Goal: Transaction & Acquisition: Purchase product/service

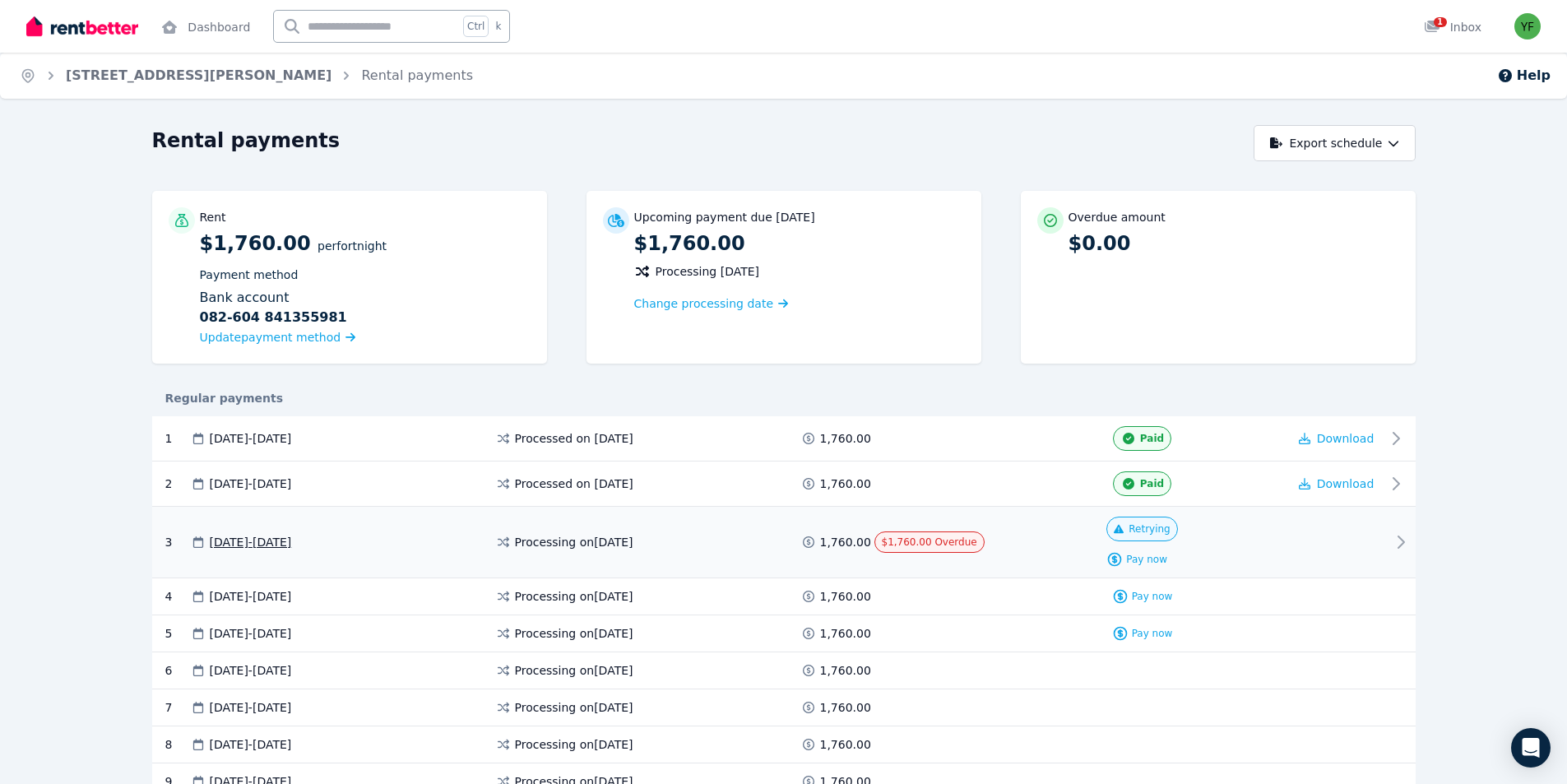
click at [1164, 529] on span "Retrying" at bounding box center [1149, 529] width 41 height 13
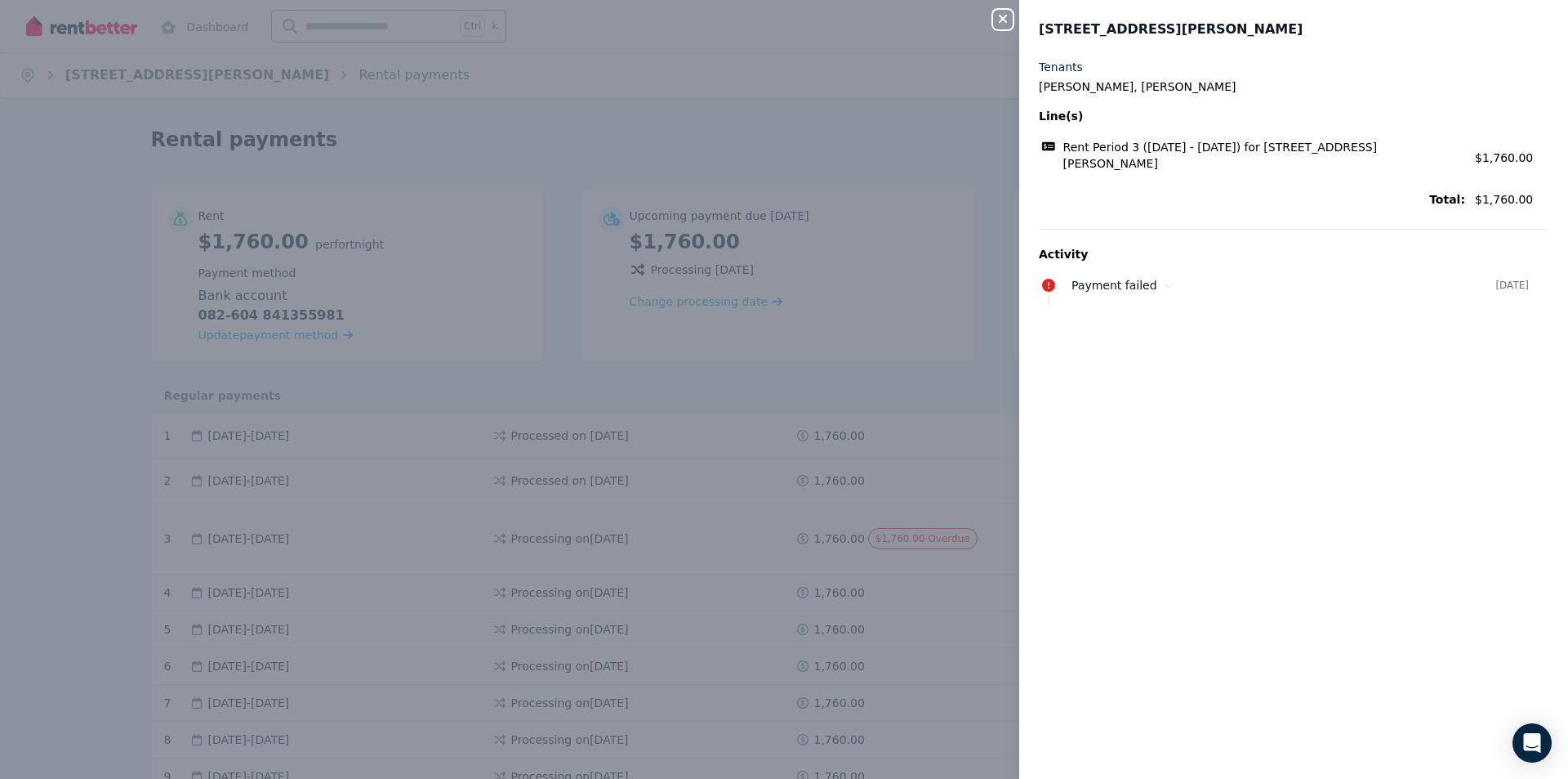
click at [923, 387] on div "Close panel [STREET_ADDRESS][PERSON_NAME] Tenants [PERSON_NAME], Yu-[PERSON_NAM…" at bounding box center [784, 390] width 1568 height 779
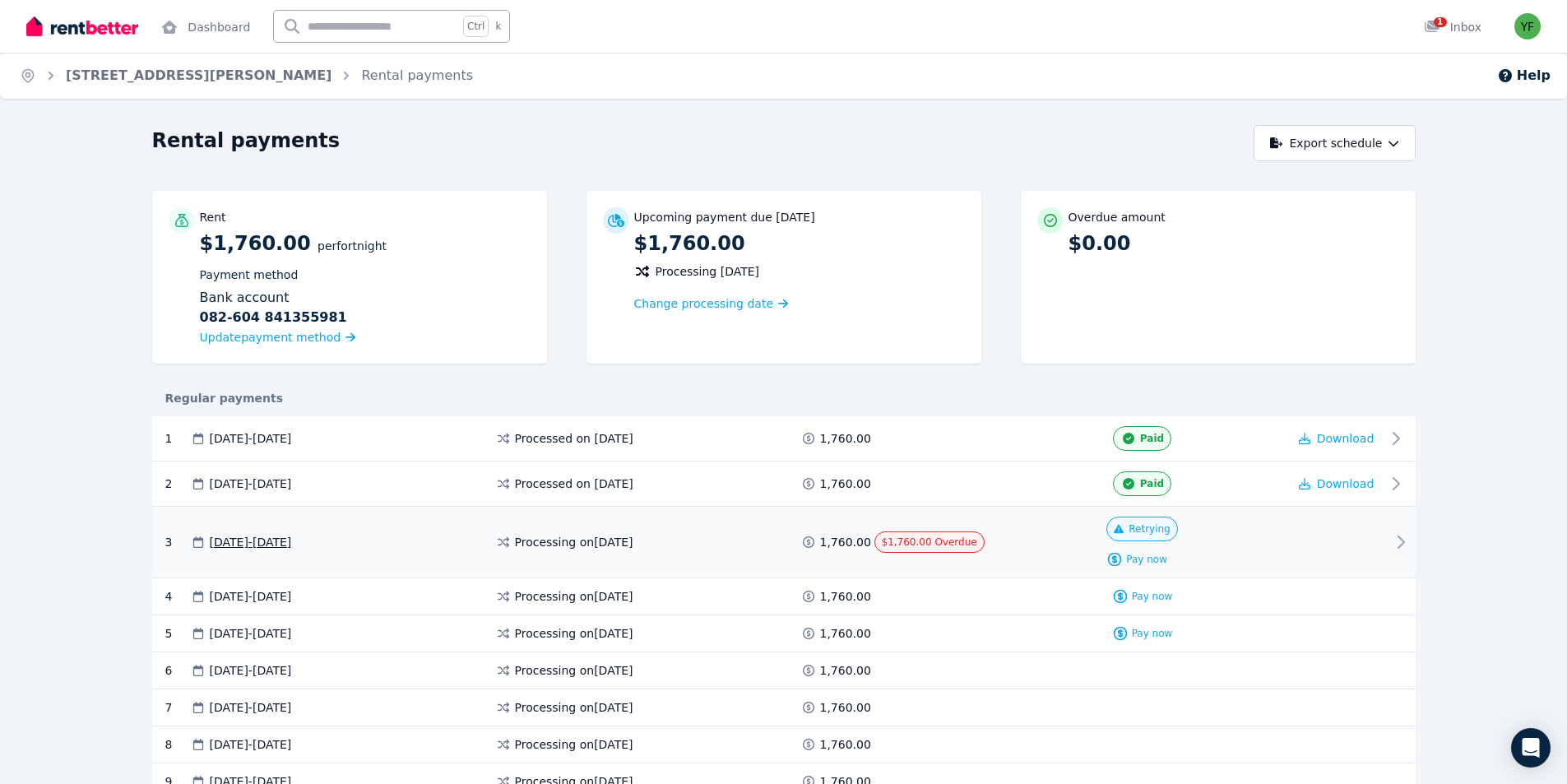
click at [1149, 523] on span "Retrying" at bounding box center [1149, 529] width 41 height 13
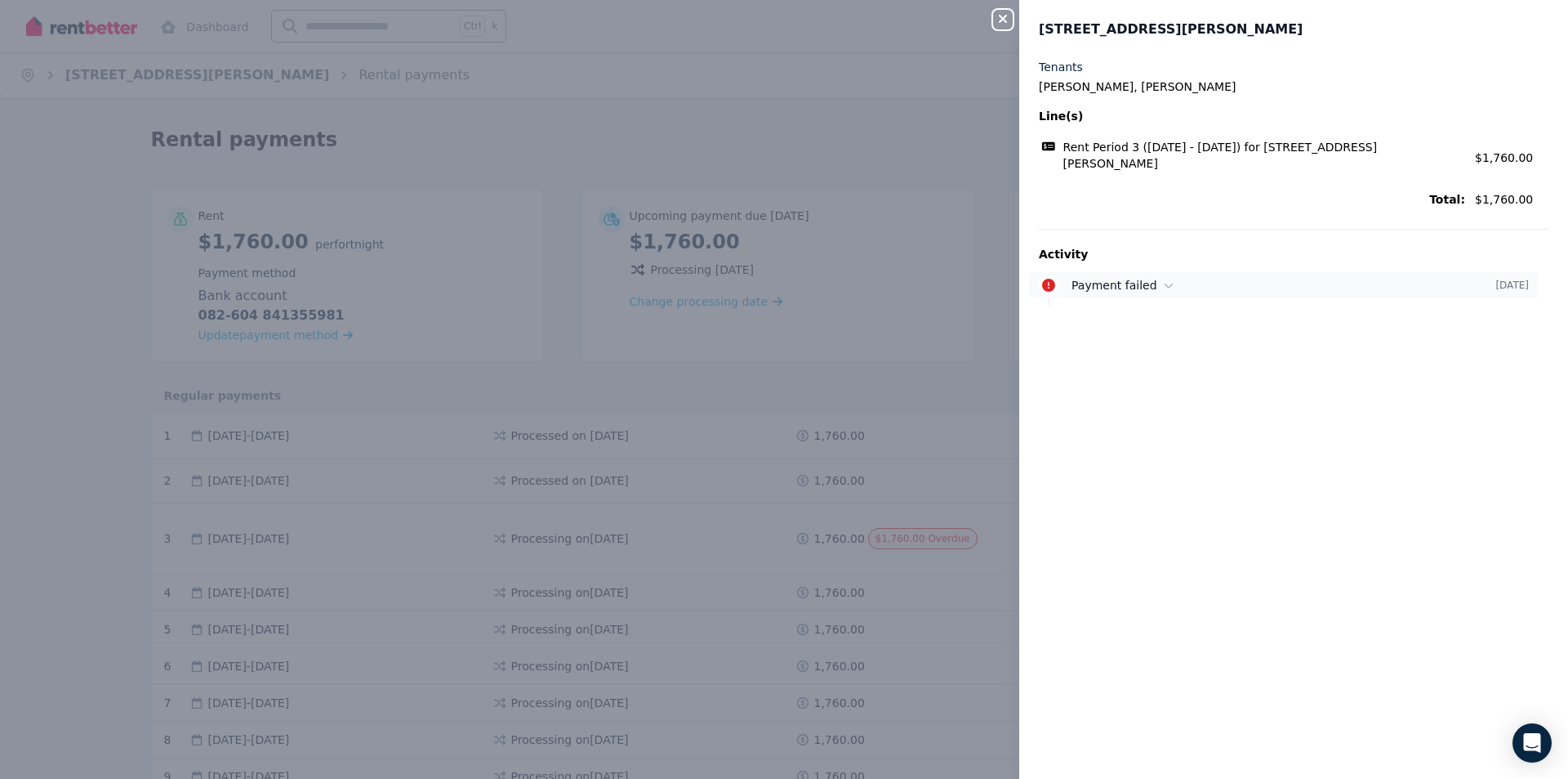
click at [1152, 287] on div "Payment failed" at bounding box center [1283, 285] width 424 height 16
click at [927, 525] on div "Close panel [STREET_ADDRESS][PERSON_NAME] Tenants [PERSON_NAME], Yu-[PERSON_NAM…" at bounding box center [784, 390] width 1568 height 779
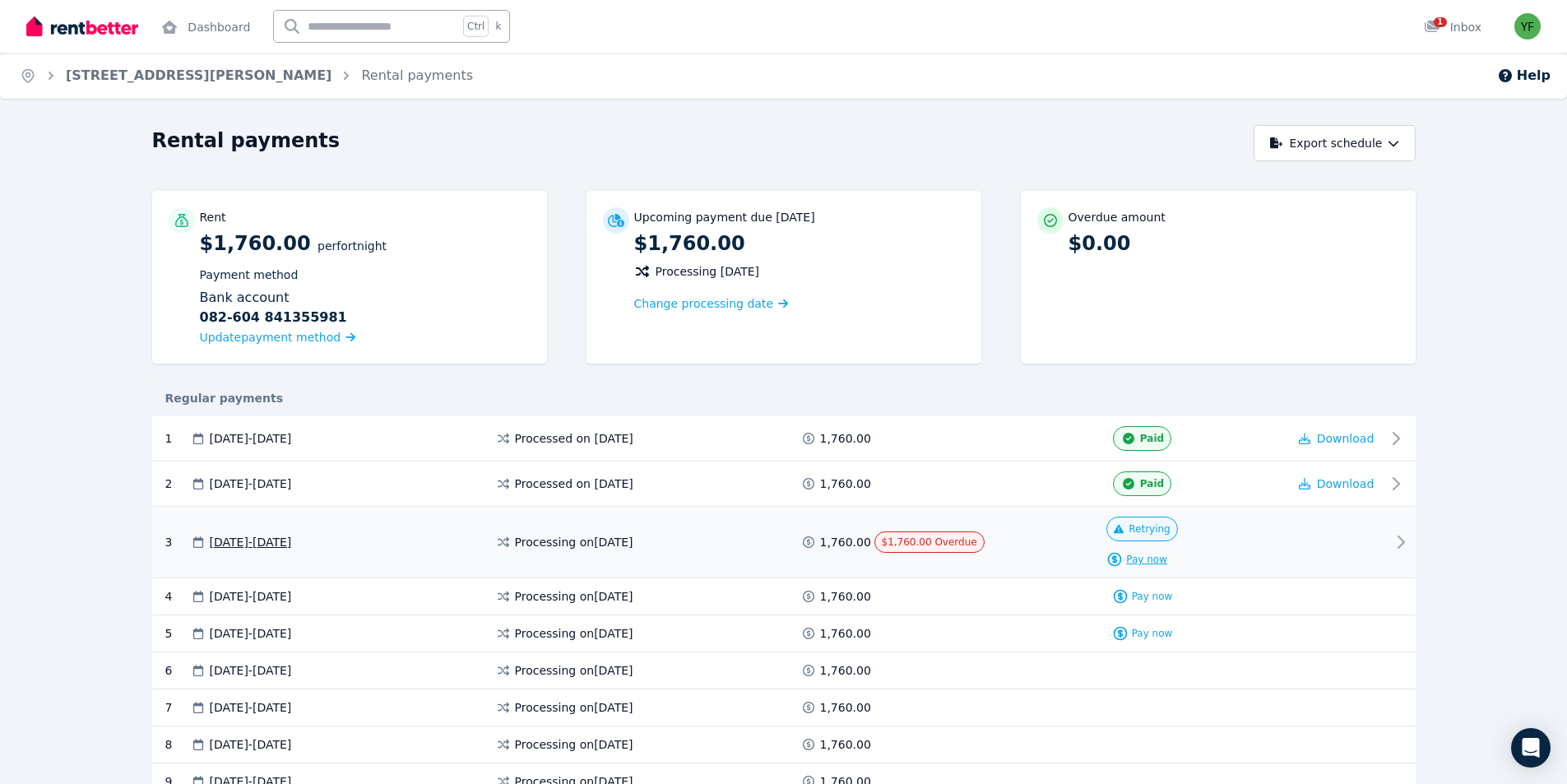
click at [1143, 559] on span "Pay now" at bounding box center [1147, 560] width 41 height 13
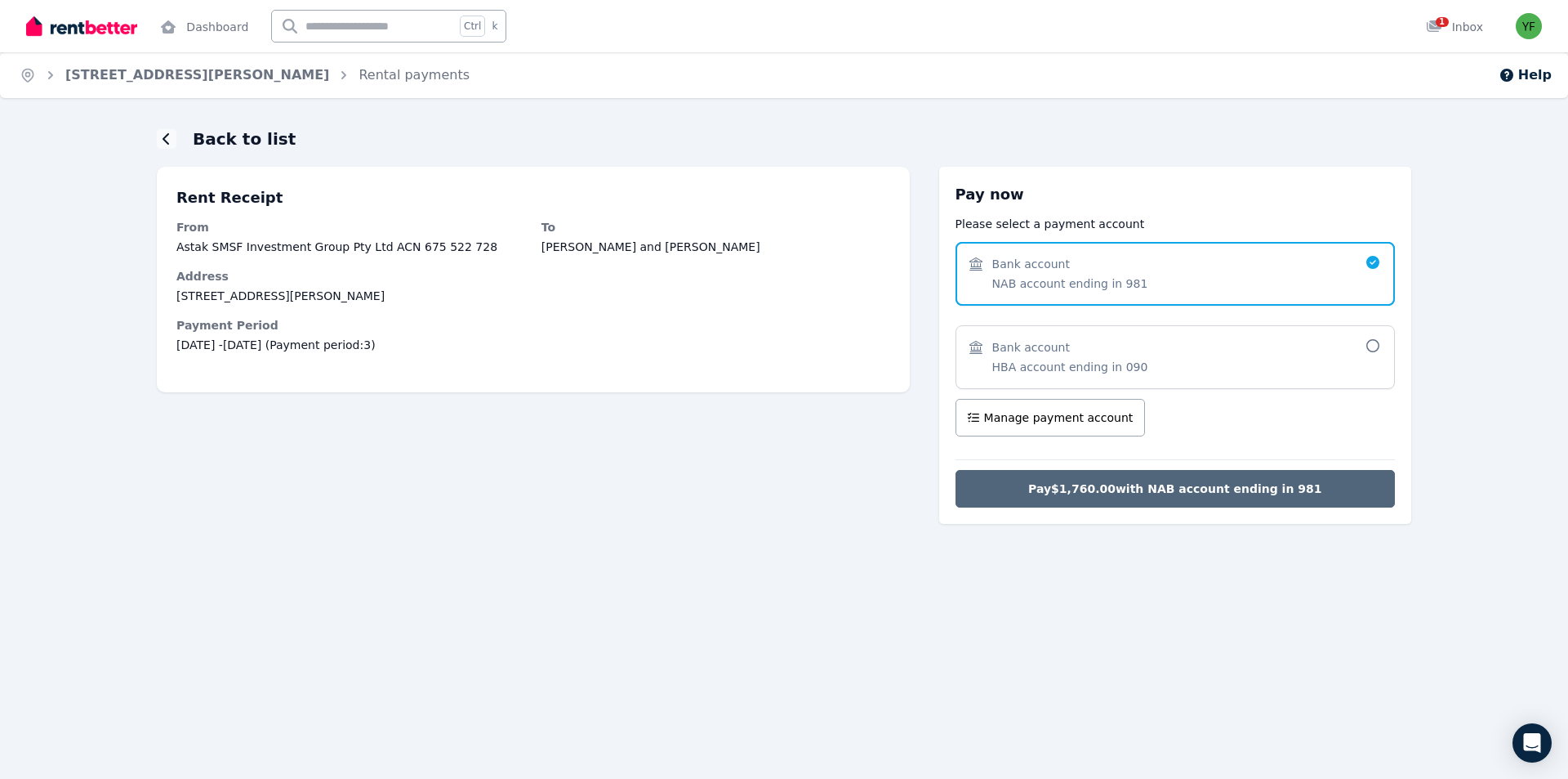
click at [1102, 486] on span "Pay $1,760.00 with NAB account ending in 981" at bounding box center [1175, 488] width 293 height 16
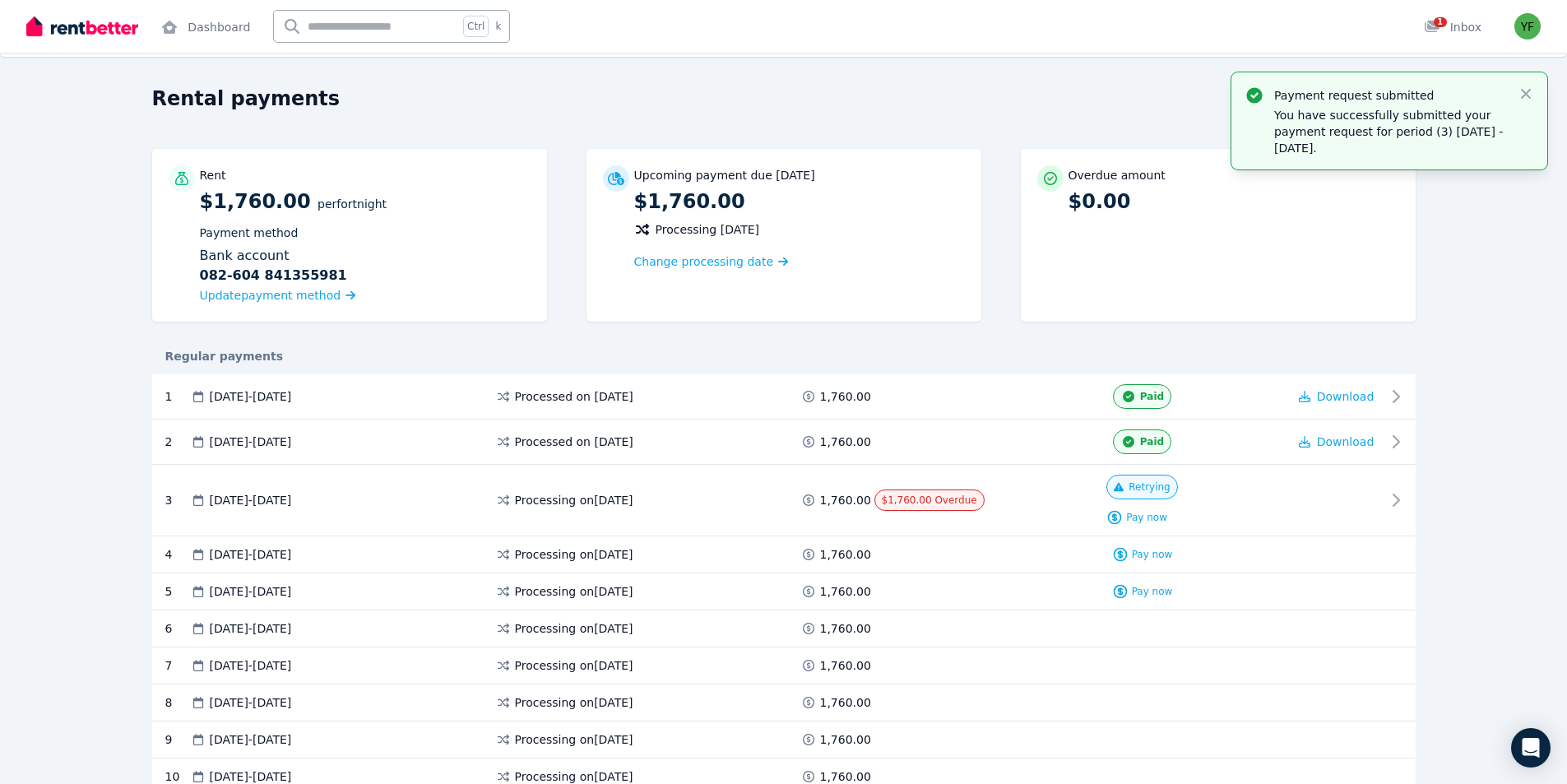
scroll to position [82, 0]
